Goal: Information Seeking & Learning: Understand process/instructions

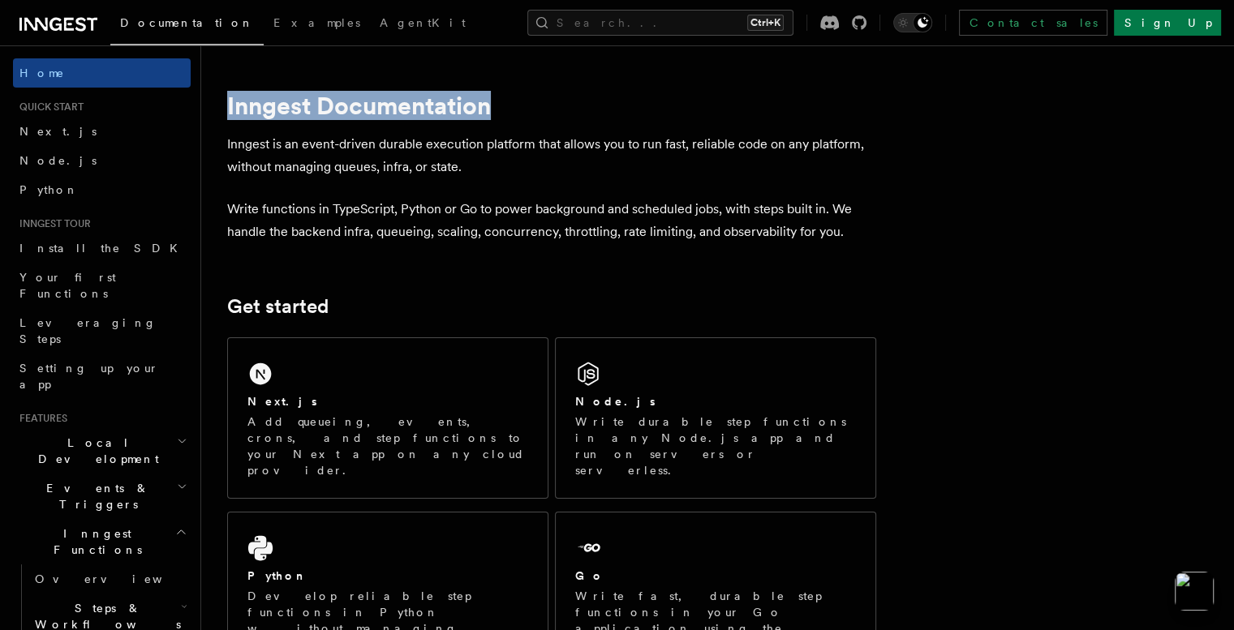
drag, startPoint x: 247, startPoint y: 101, endPoint x: 540, endPoint y: 100, distance: 292.1
click at [540, 100] on h1 "Inngest Documentation" at bounding box center [551, 105] width 649 height 29
drag, startPoint x: 540, startPoint y: 100, endPoint x: 243, endPoint y: 102, distance: 297.0
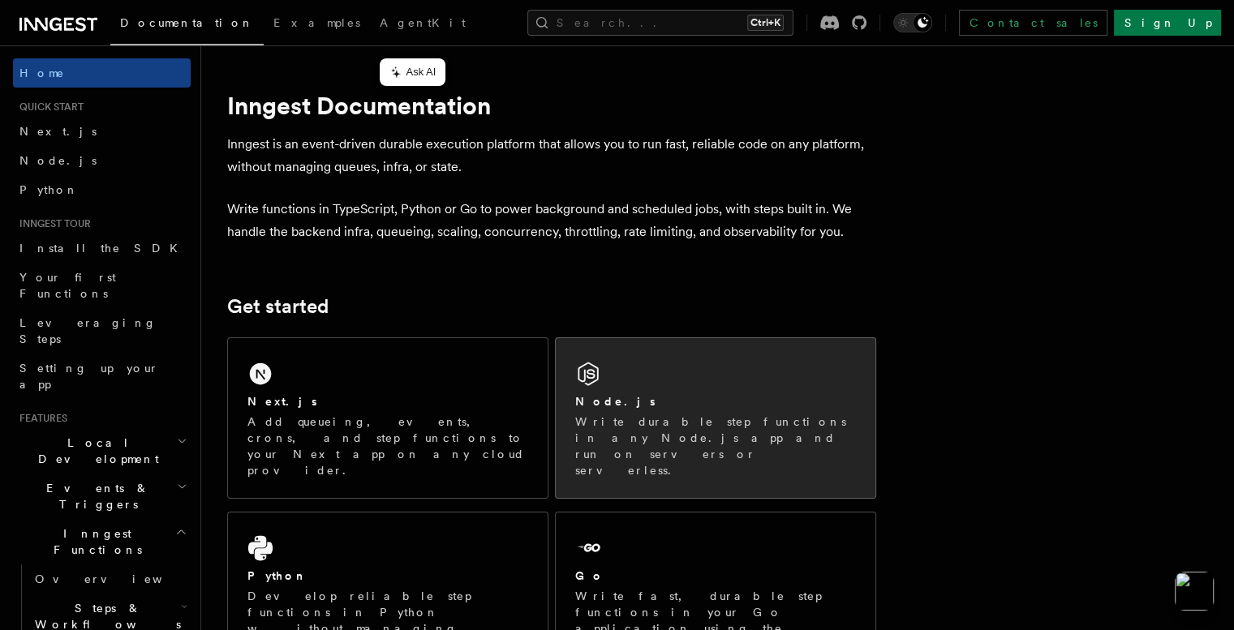
click at [721, 403] on div "Node.js" at bounding box center [715, 402] width 281 height 17
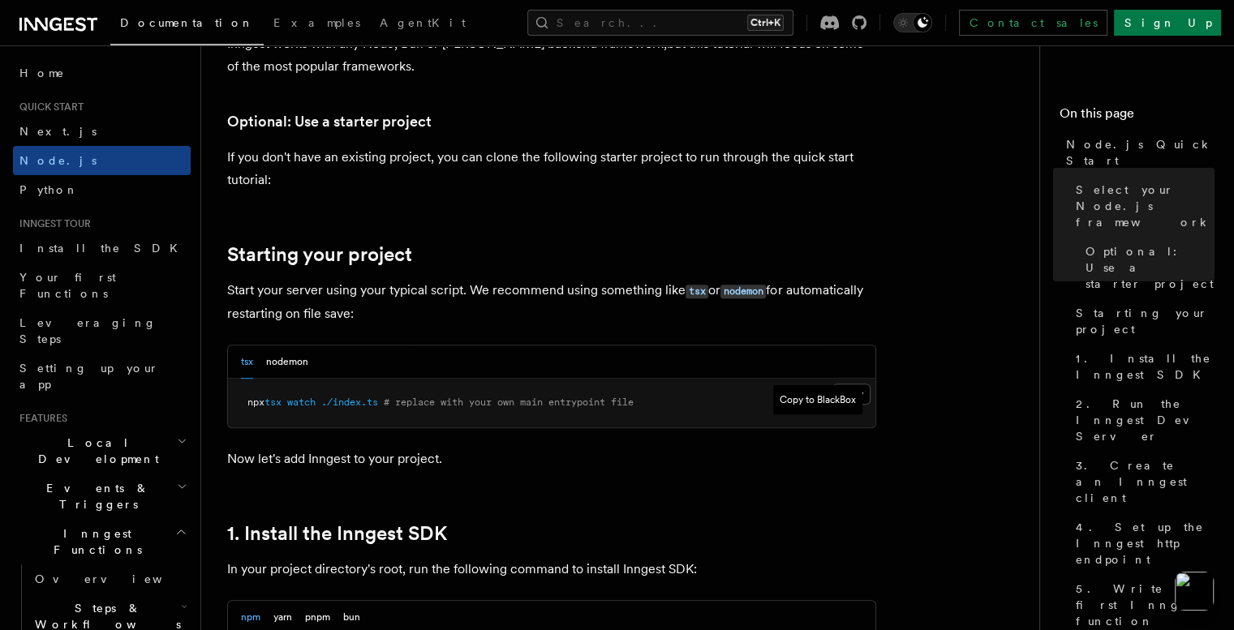
scroll to position [901, 0]
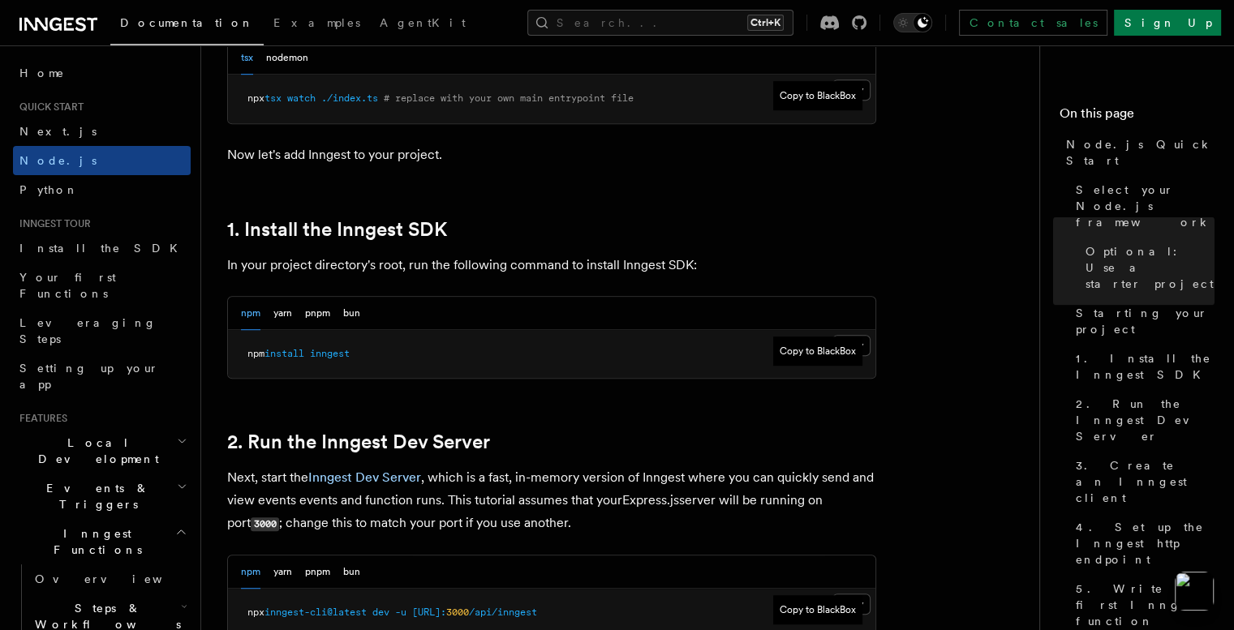
click at [865, 346] on pre "npm install inngest" at bounding box center [552, 354] width 648 height 49
click at [863, 346] on pre "npm install inngest" at bounding box center [552, 354] width 648 height 49
copy span "npm install inngest"
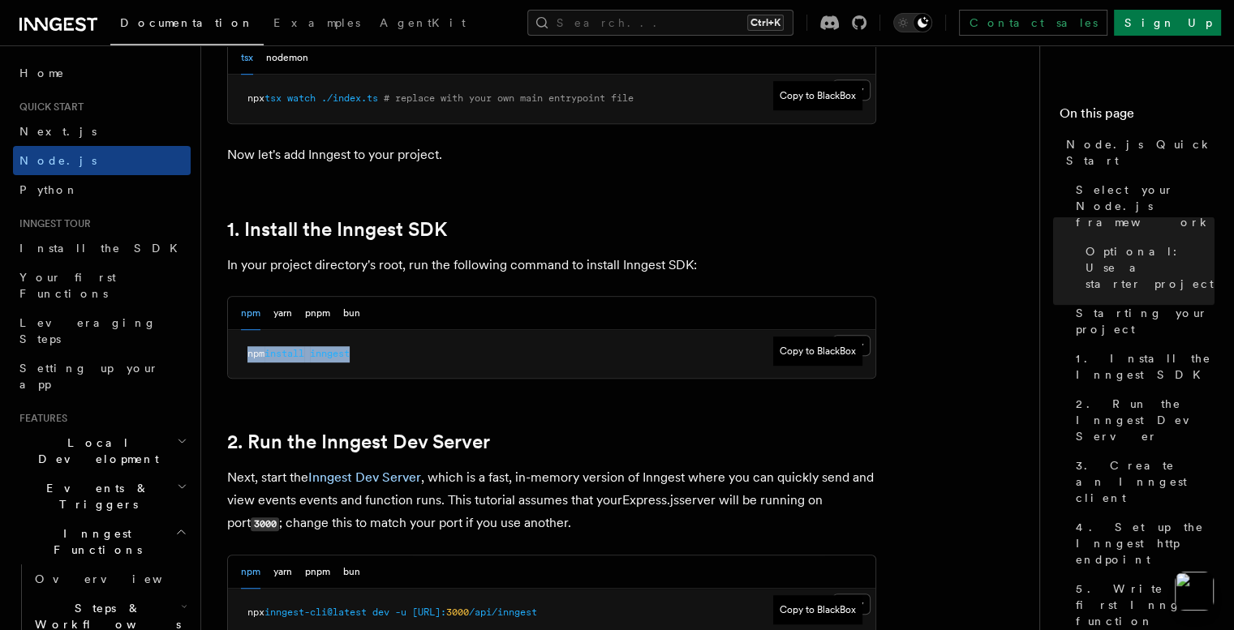
drag, startPoint x: 361, startPoint y: 351, endPoint x: 245, endPoint y: 352, distance: 116.0
click at [245, 352] on pre "npm install inngest" at bounding box center [552, 354] width 648 height 49
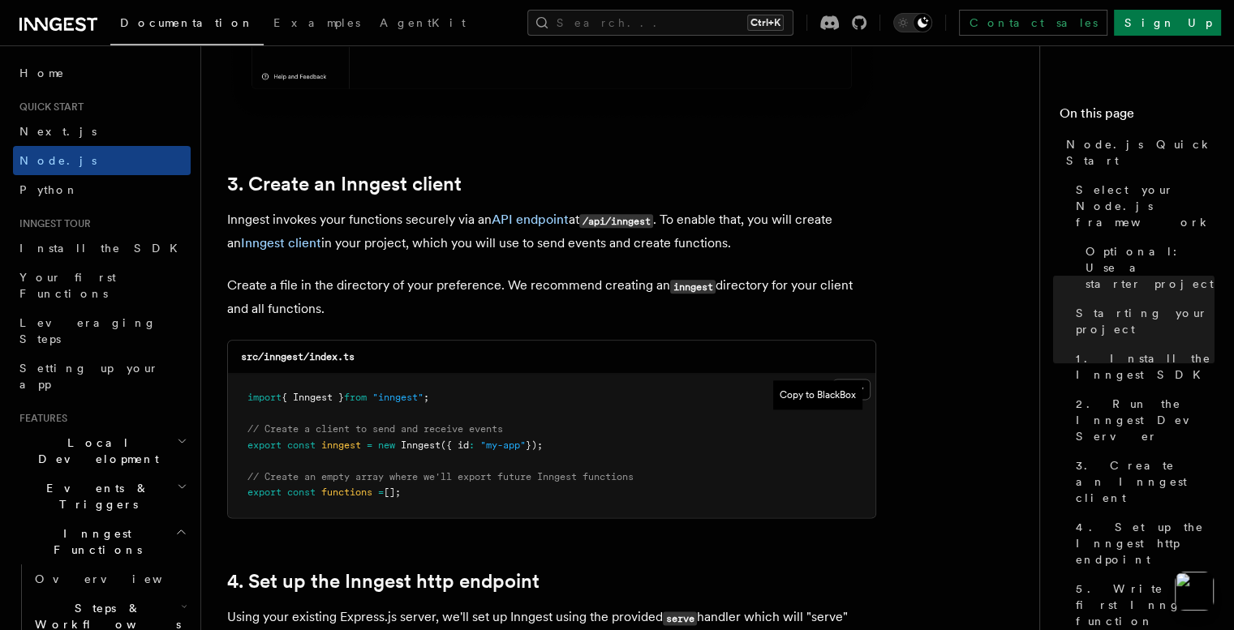
scroll to position [1983, 0]
